Goal: Obtain resource: Download file/media

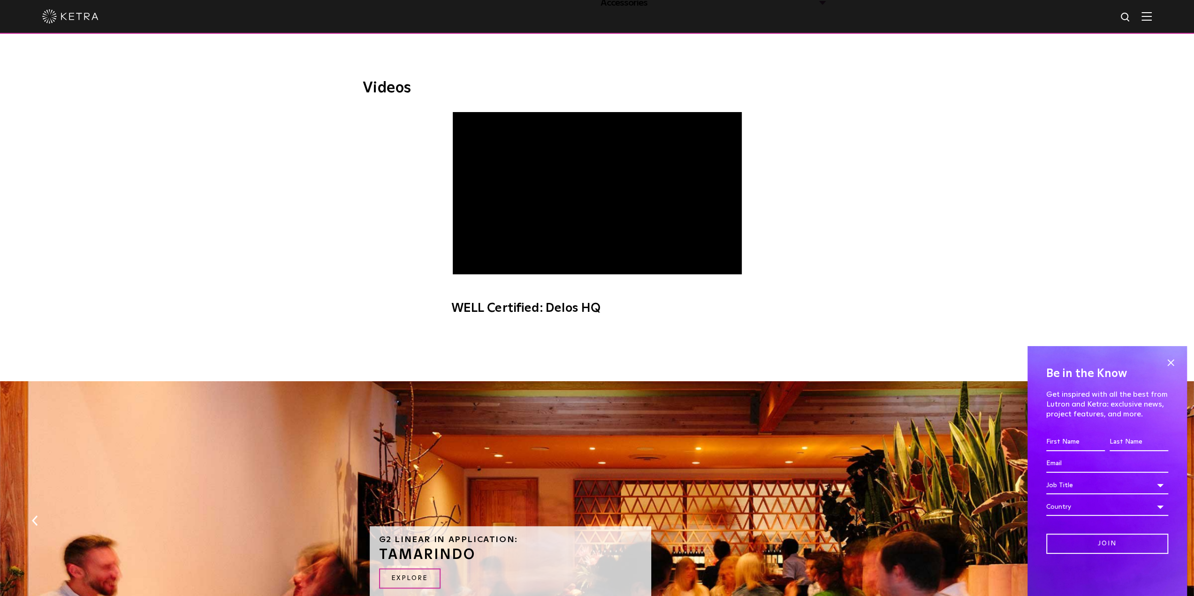
scroll to position [256, 0]
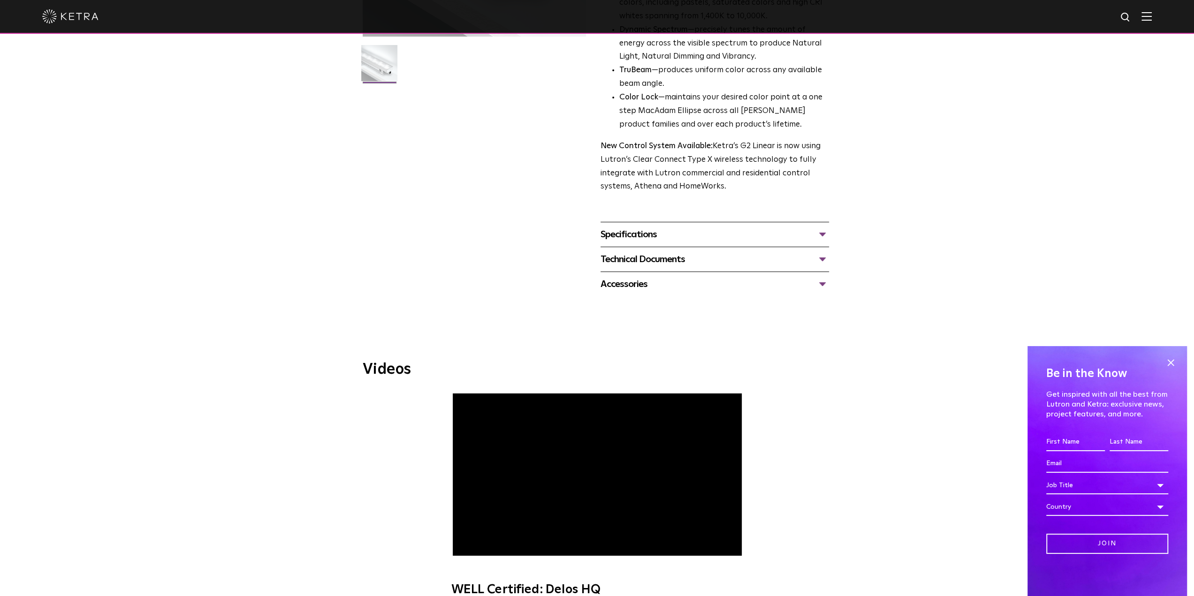
click at [656, 263] on div "Technical Documents" at bounding box center [715, 259] width 229 height 15
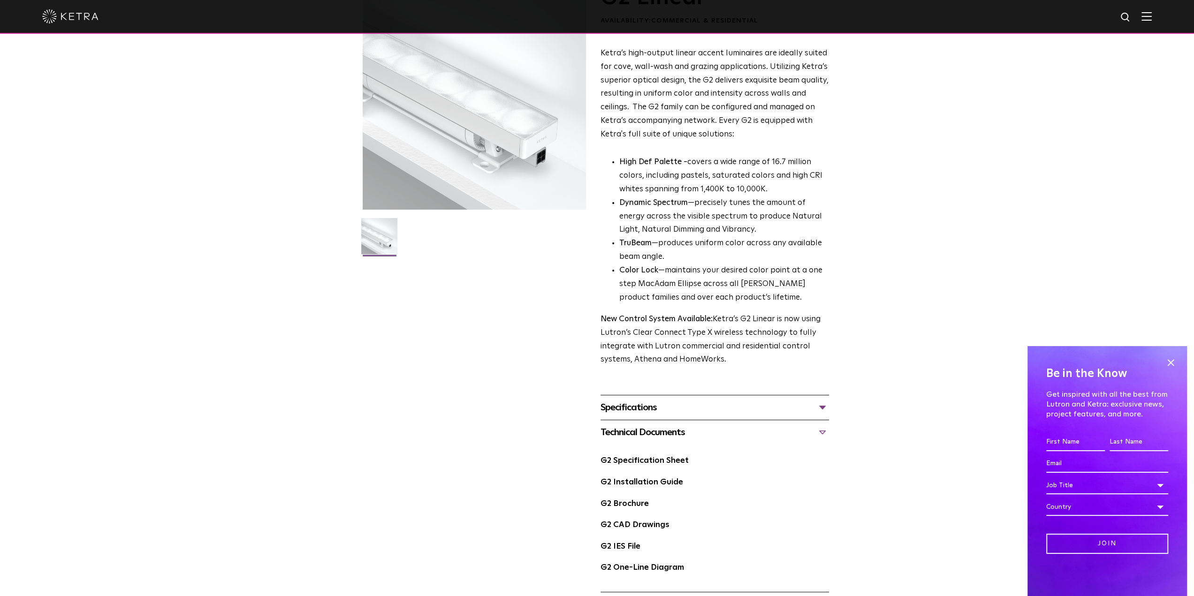
scroll to position [21, 0]
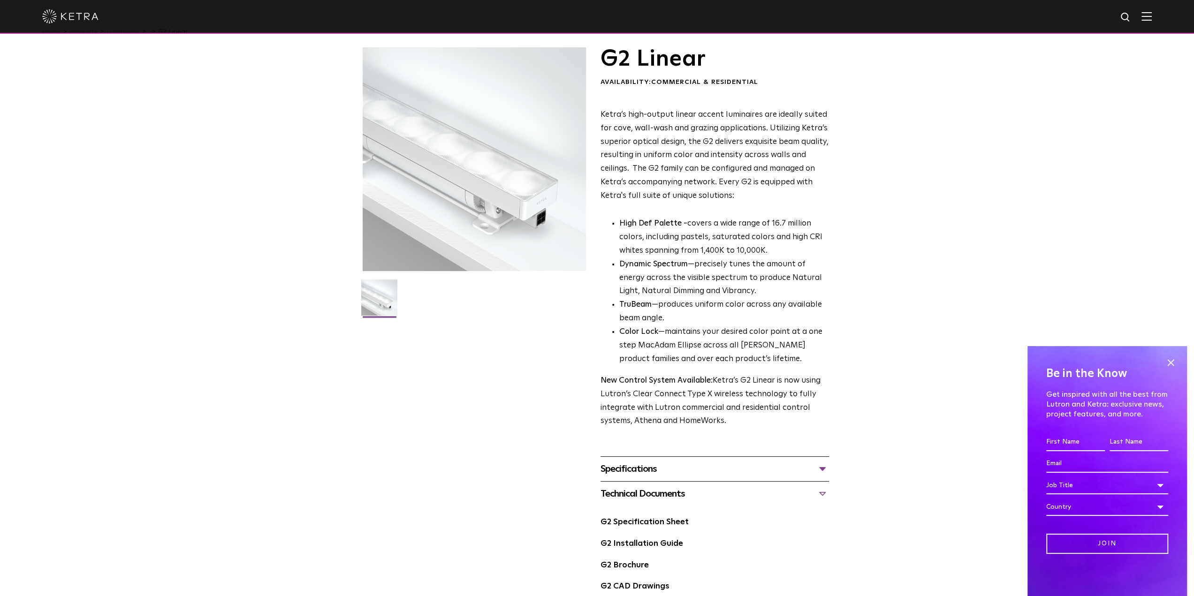
click at [653, 466] on div "Specifications" at bounding box center [715, 469] width 229 height 15
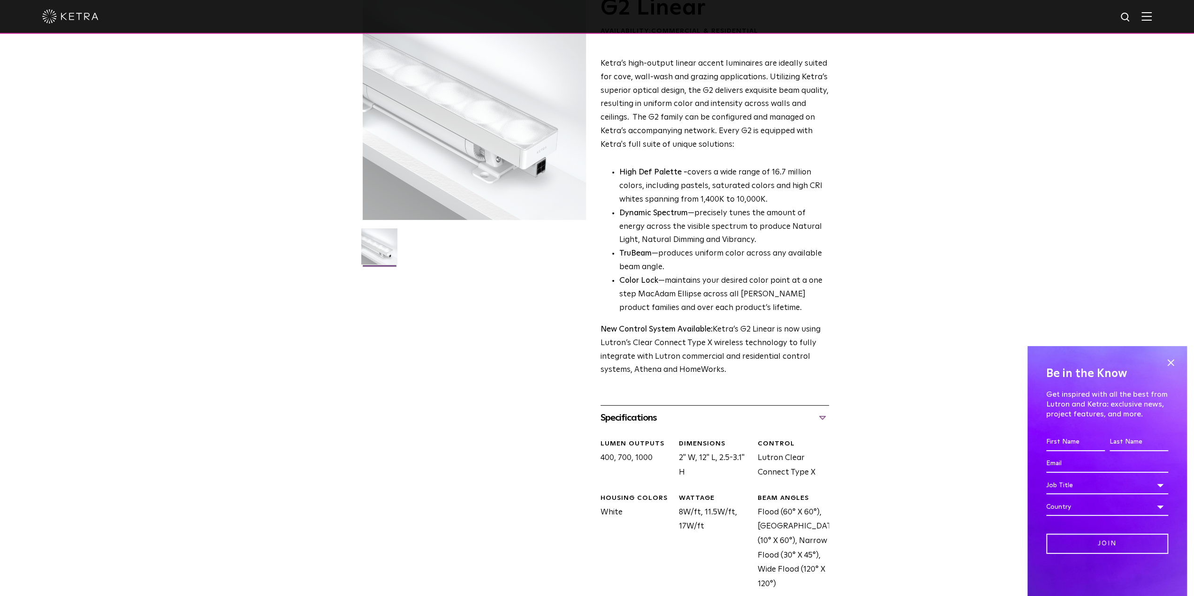
scroll to position [0, 0]
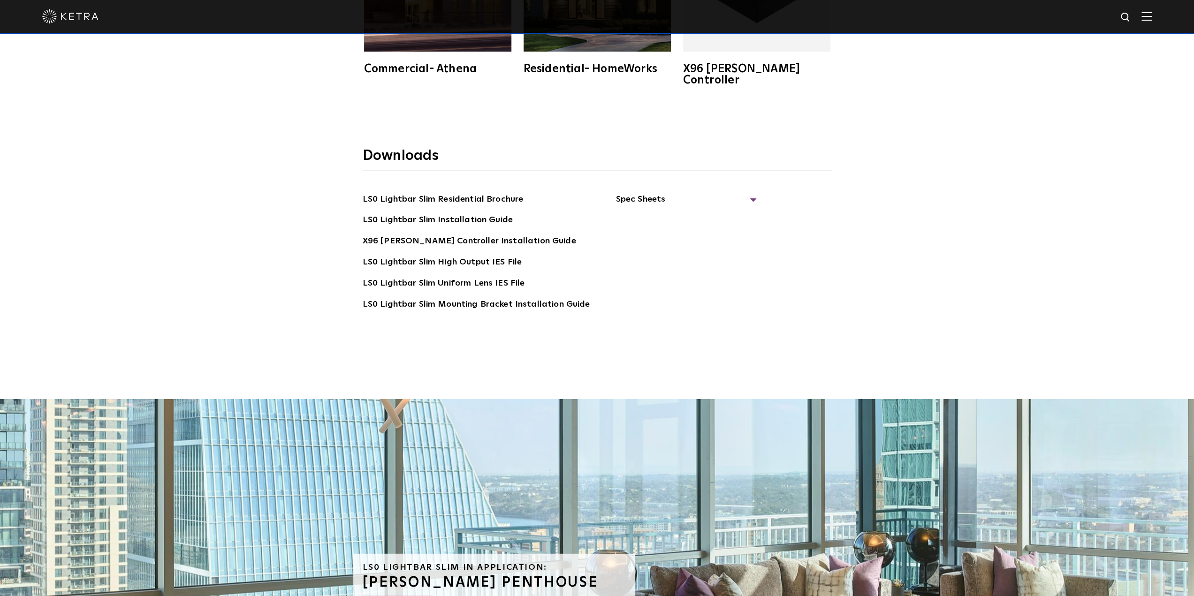
scroll to position [2205, 0]
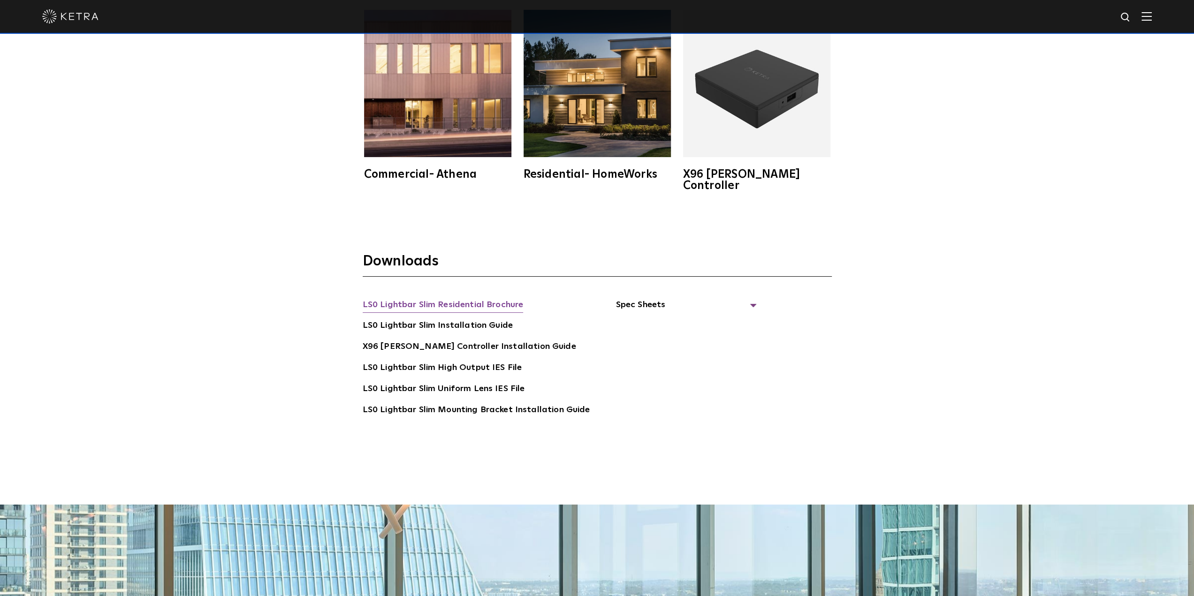
click at [441, 298] on link "LS0 Lightbar Slim Residential Brochure" at bounding box center [443, 305] width 161 height 15
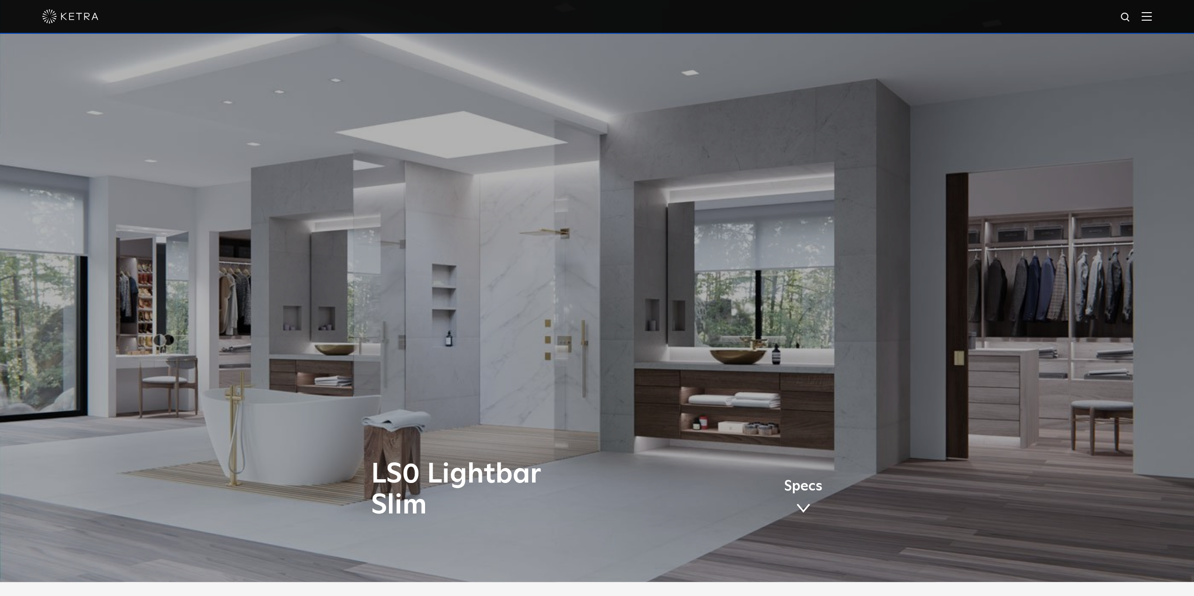
scroll to position [0, 0]
